Goal: Information Seeking & Learning: Learn about a topic

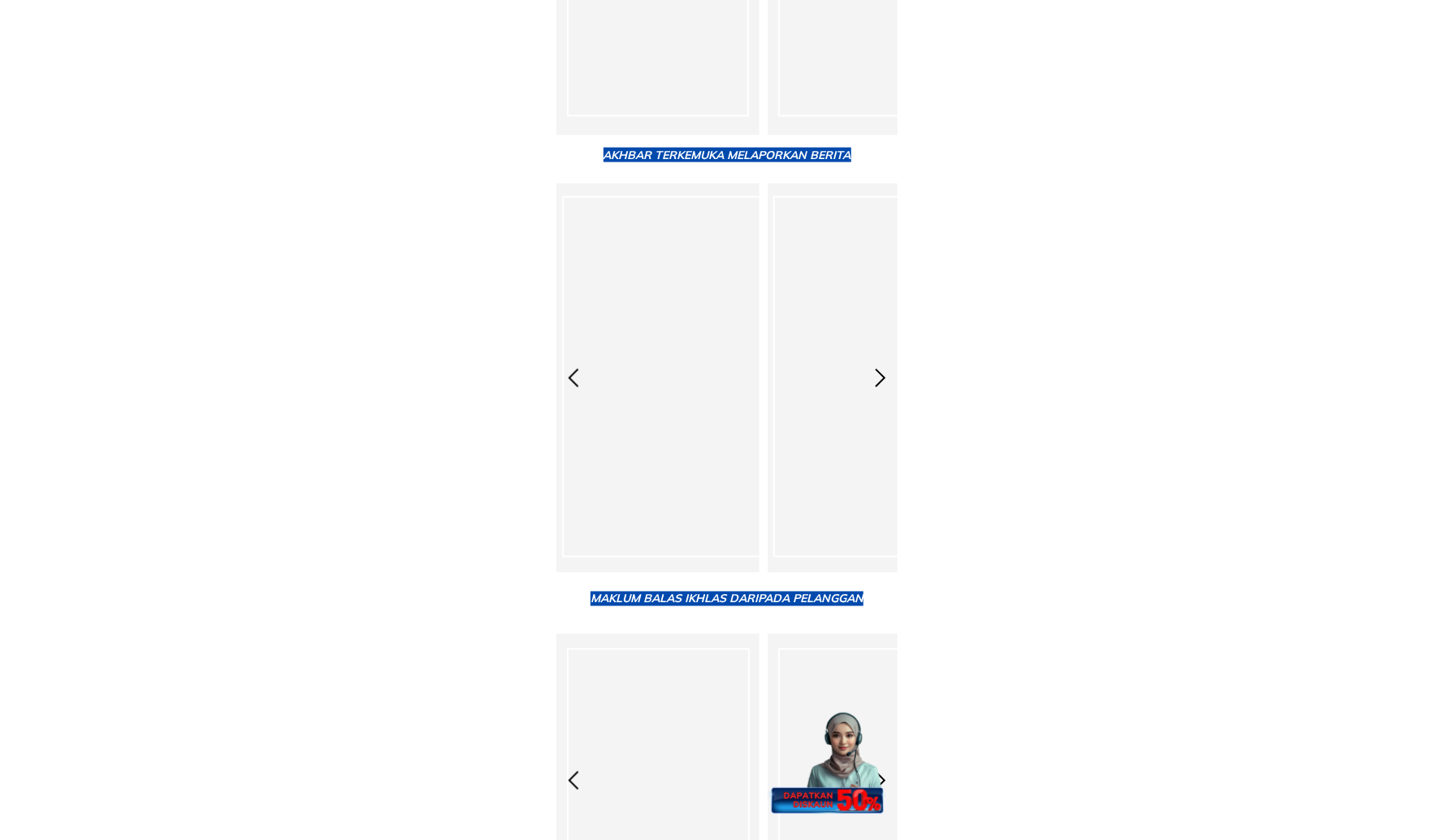
scroll to position [12501, 0]
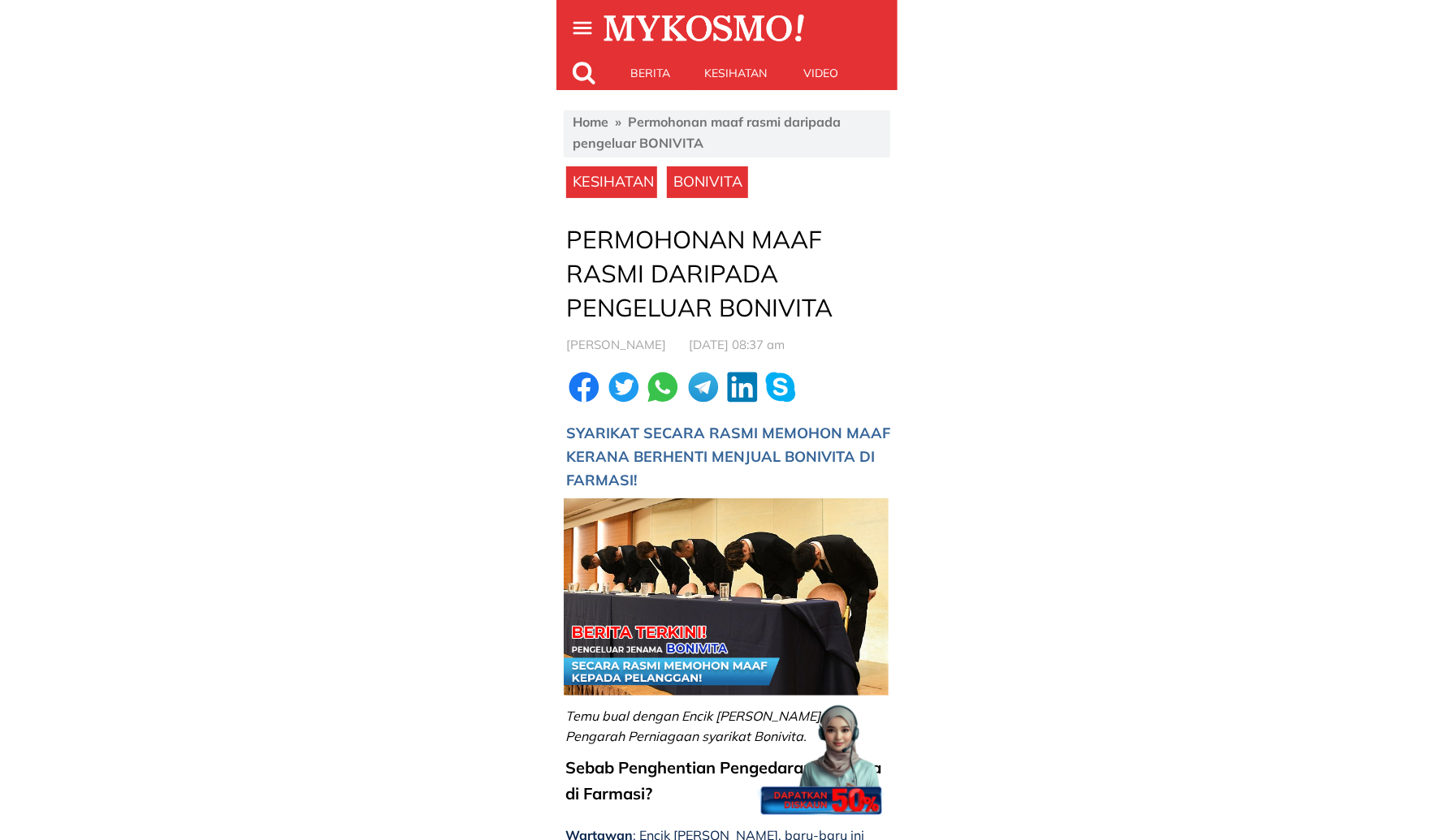
scroll to position [487, 0]
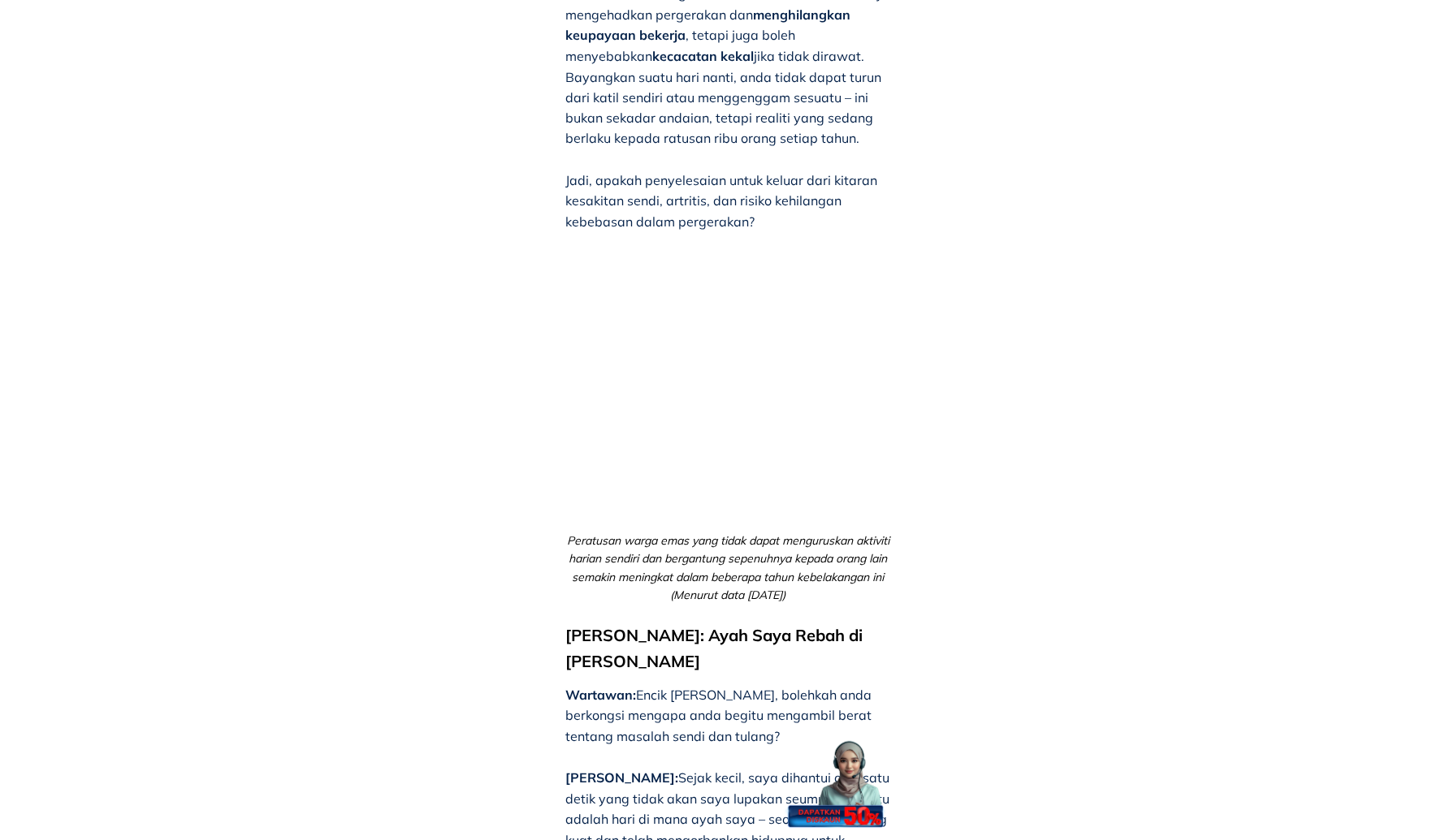
scroll to position [2111, 0]
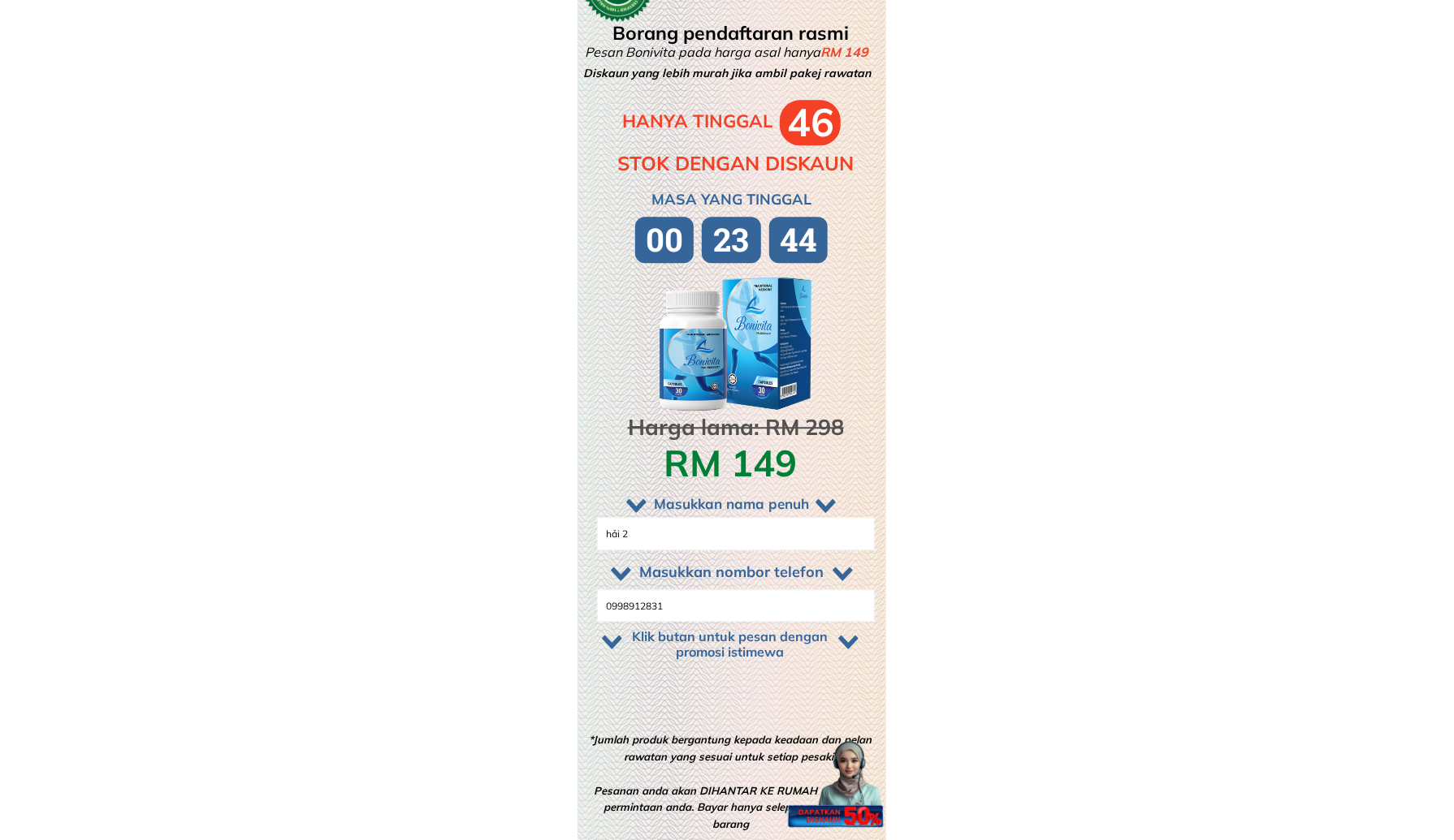
scroll to position [13638, 0]
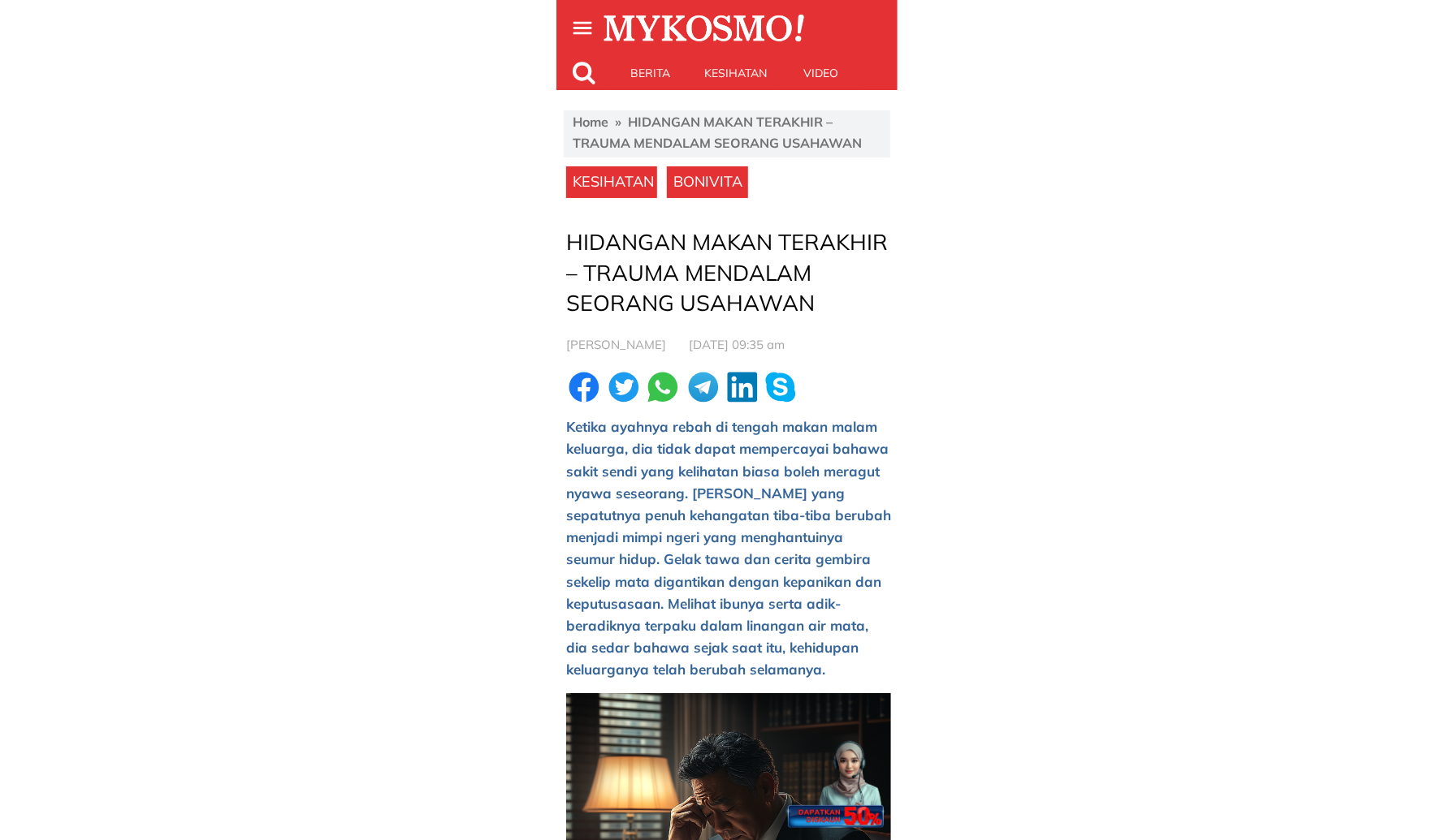
scroll to position [650, 0]
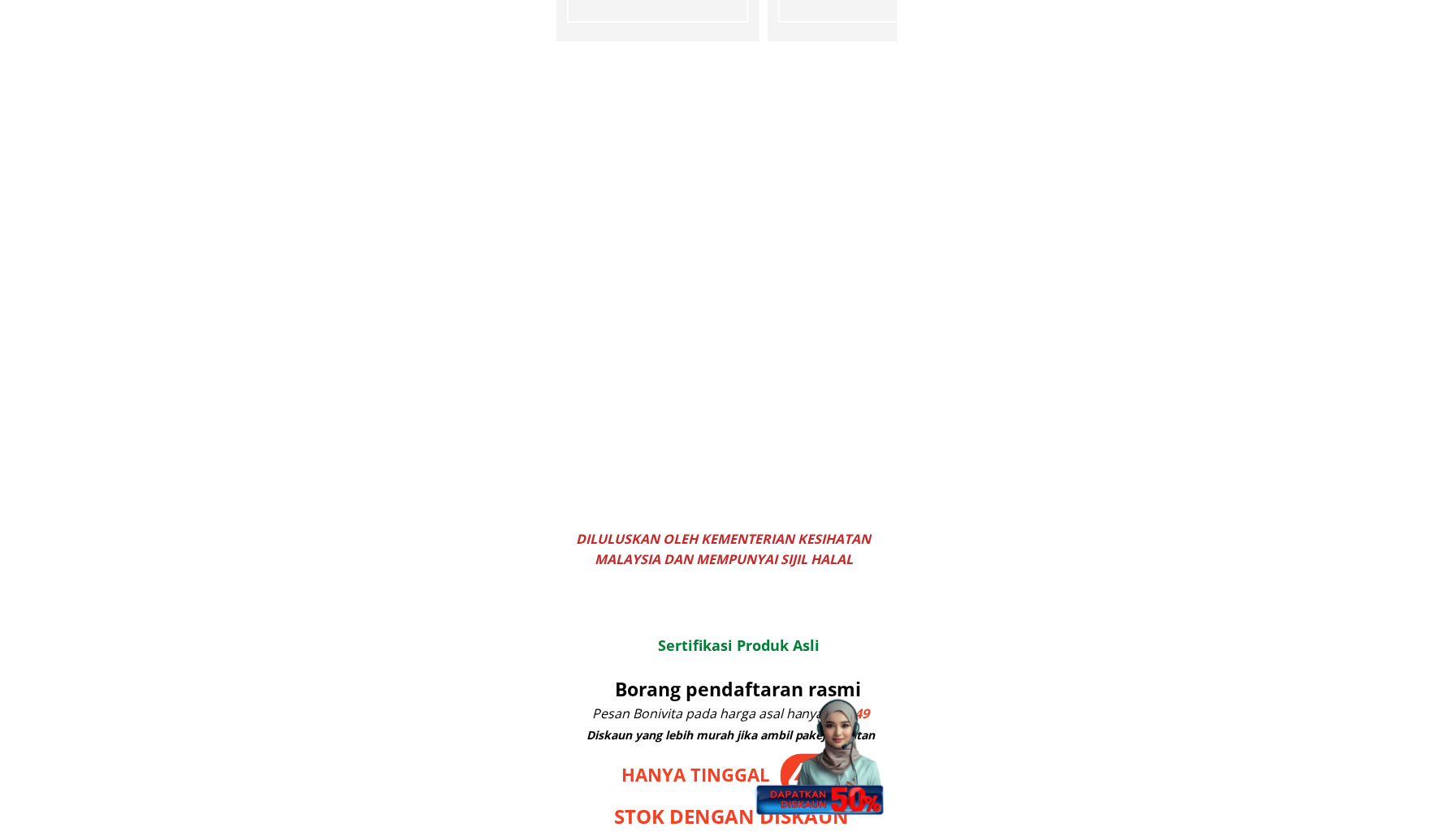
scroll to position [7956, 0]
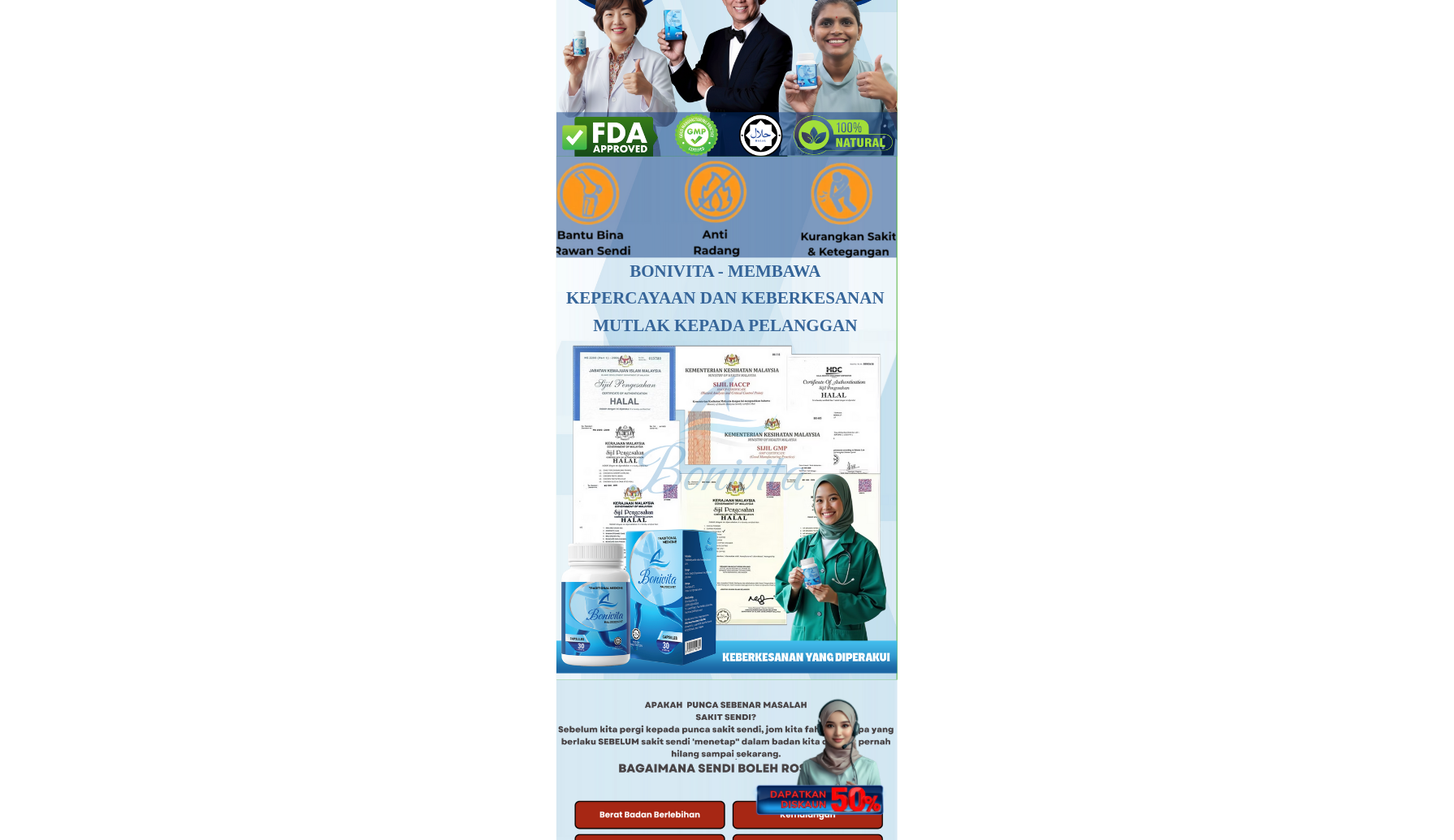
scroll to position [487, 0]
